Goal: Task Accomplishment & Management: Use online tool/utility

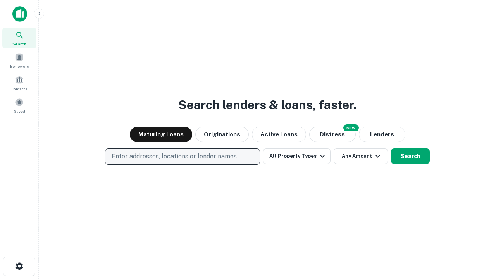
click at [182, 157] on p "Enter addresses, locations or lender names" at bounding box center [174, 156] width 125 height 9
type input "**********"
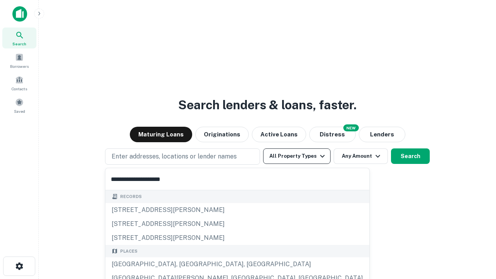
click at [185, 264] on div "[GEOGRAPHIC_DATA], [GEOGRAPHIC_DATA], [GEOGRAPHIC_DATA]" at bounding box center [237, 264] width 264 height 14
click at [297, 156] on button "All Property Types" at bounding box center [296, 155] width 67 height 15
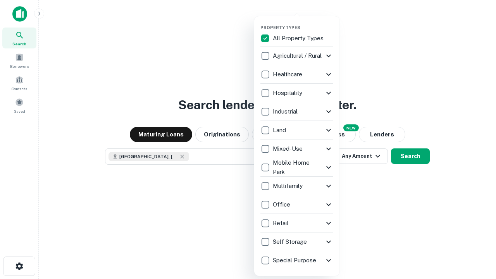
click at [303, 22] on button "button" at bounding box center [302, 22] width 85 height 0
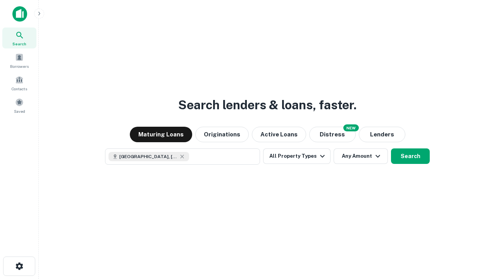
scroll to position [12, 0]
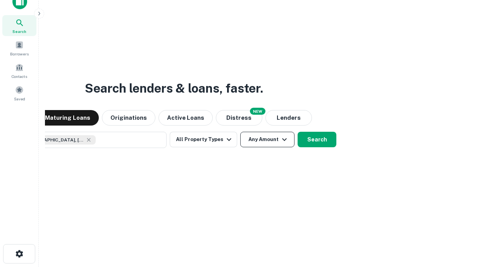
click at [240, 132] on button "Any Amount" at bounding box center [267, 139] width 54 height 15
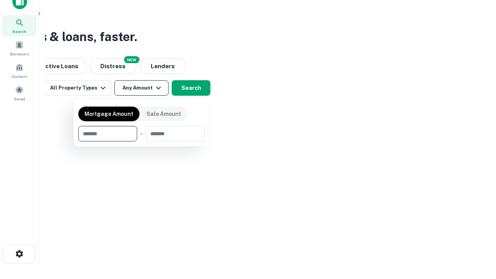
type input "*******"
click at [141, 141] on button "button" at bounding box center [141, 141] width 126 height 0
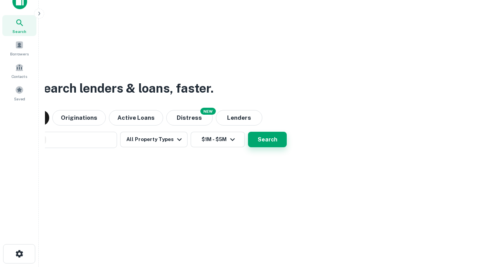
click at [248, 132] on button "Search" at bounding box center [267, 139] width 39 height 15
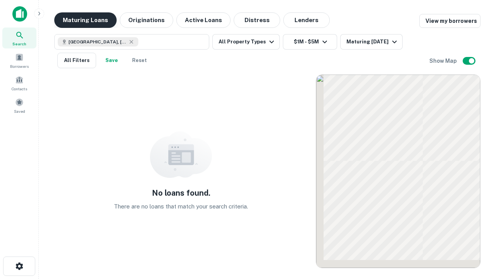
click at [85, 20] on button "Maturing Loans" at bounding box center [85, 19] width 62 height 15
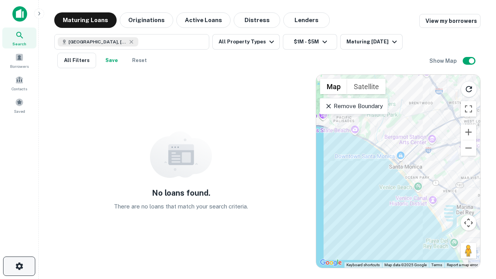
click at [19, 266] on icon "button" at bounding box center [19, 266] width 9 height 9
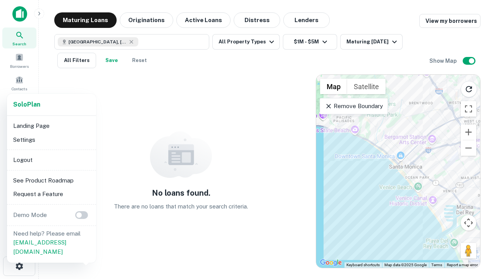
click at [51, 160] on li "Logout" at bounding box center [51, 160] width 83 height 14
